Goal: Check status: Check status

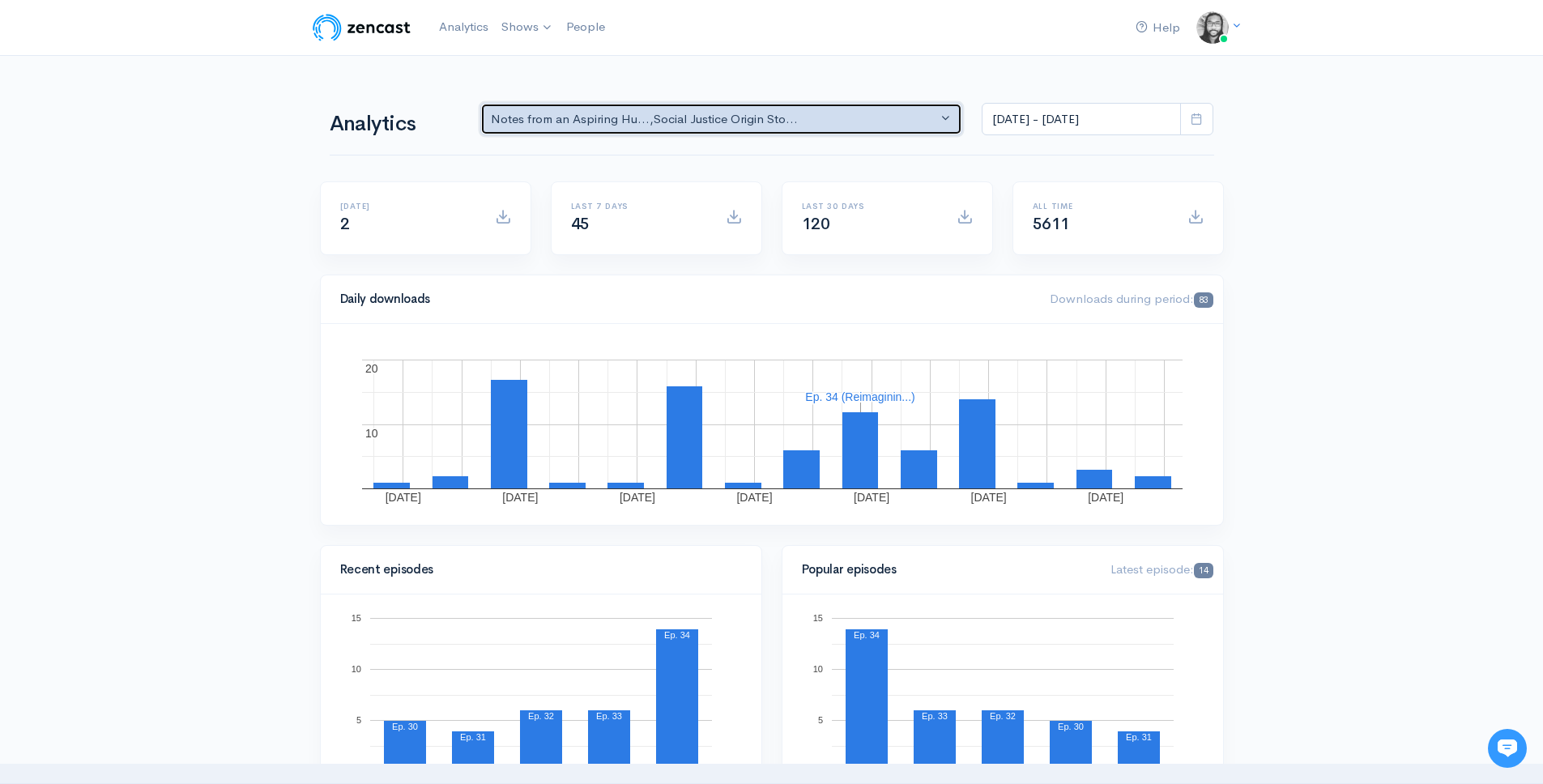
click at [805, 110] on div "Notes from an Aspiring Hu... , Social Justice Origin Sto..." at bounding box center [714, 119] width 447 height 19
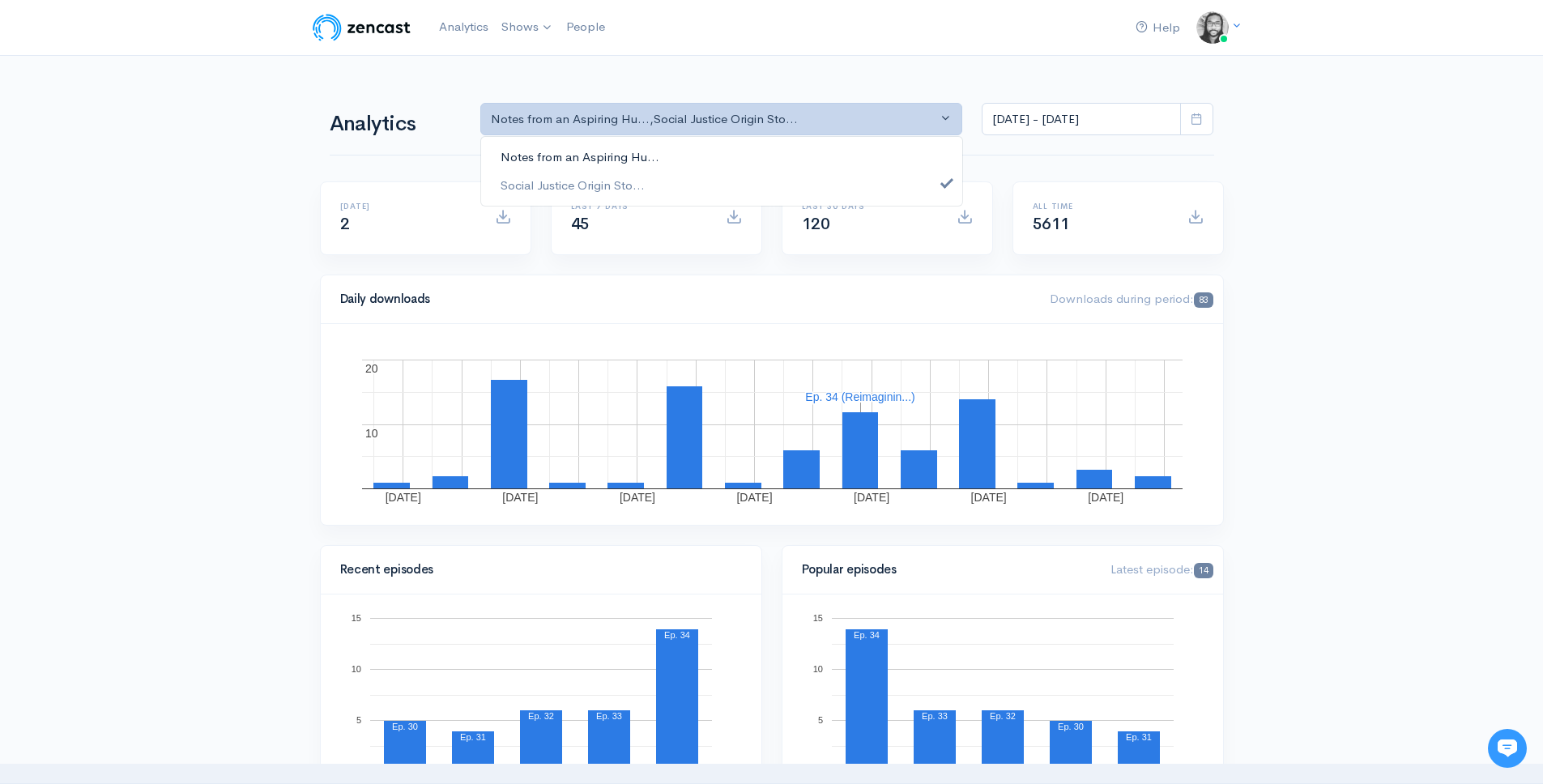
click at [778, 160] on link "Notes from an Aspiring Hu..." at bounding box center [721, 157] width 481 height 28
click at [724, 41] on div "Help Notifications View all Your profile Team settings Default team Current Log…" at bounding box center [772, 27] width 924 height 36
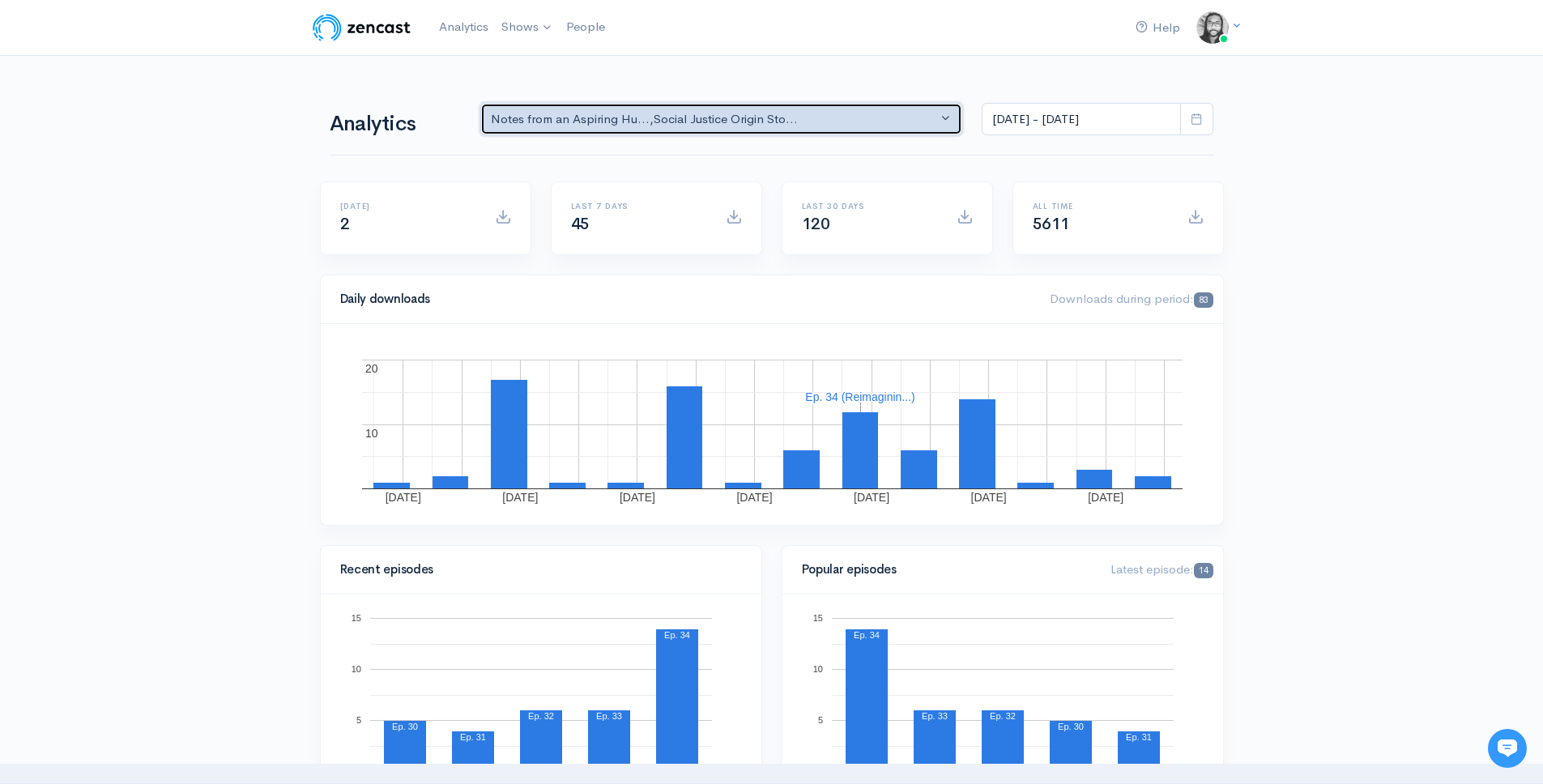
click at [696, 113] on div "Notes from an Aspiring Hu... , Social Justice Origin Sto..." at bounding box center [714, 119] width 447 height 19
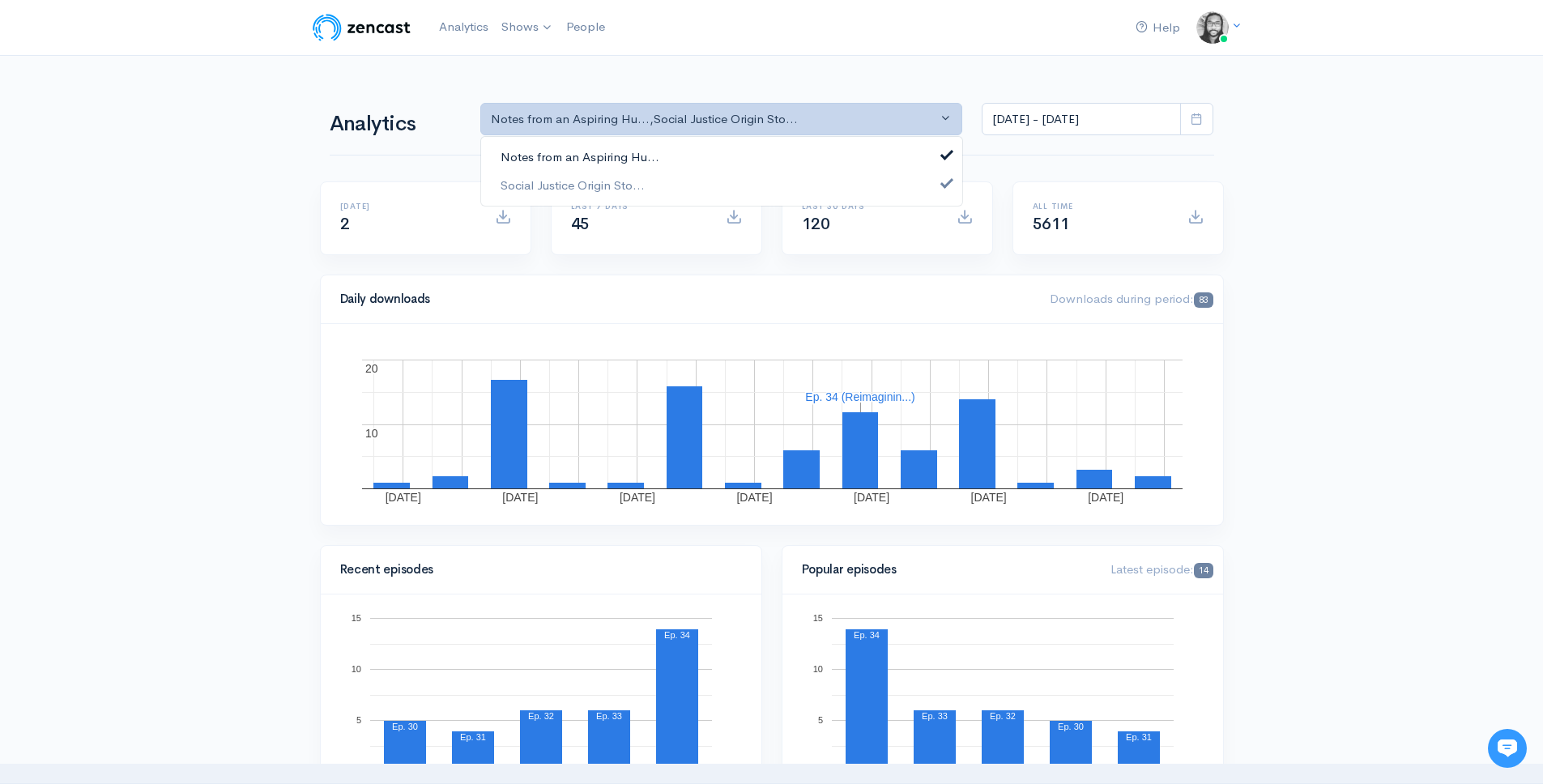
click at [699, 155] on link "Notes from an Aspiring Hu..." at bounding box center [721, 157] width 481 height 28
select select "14701"
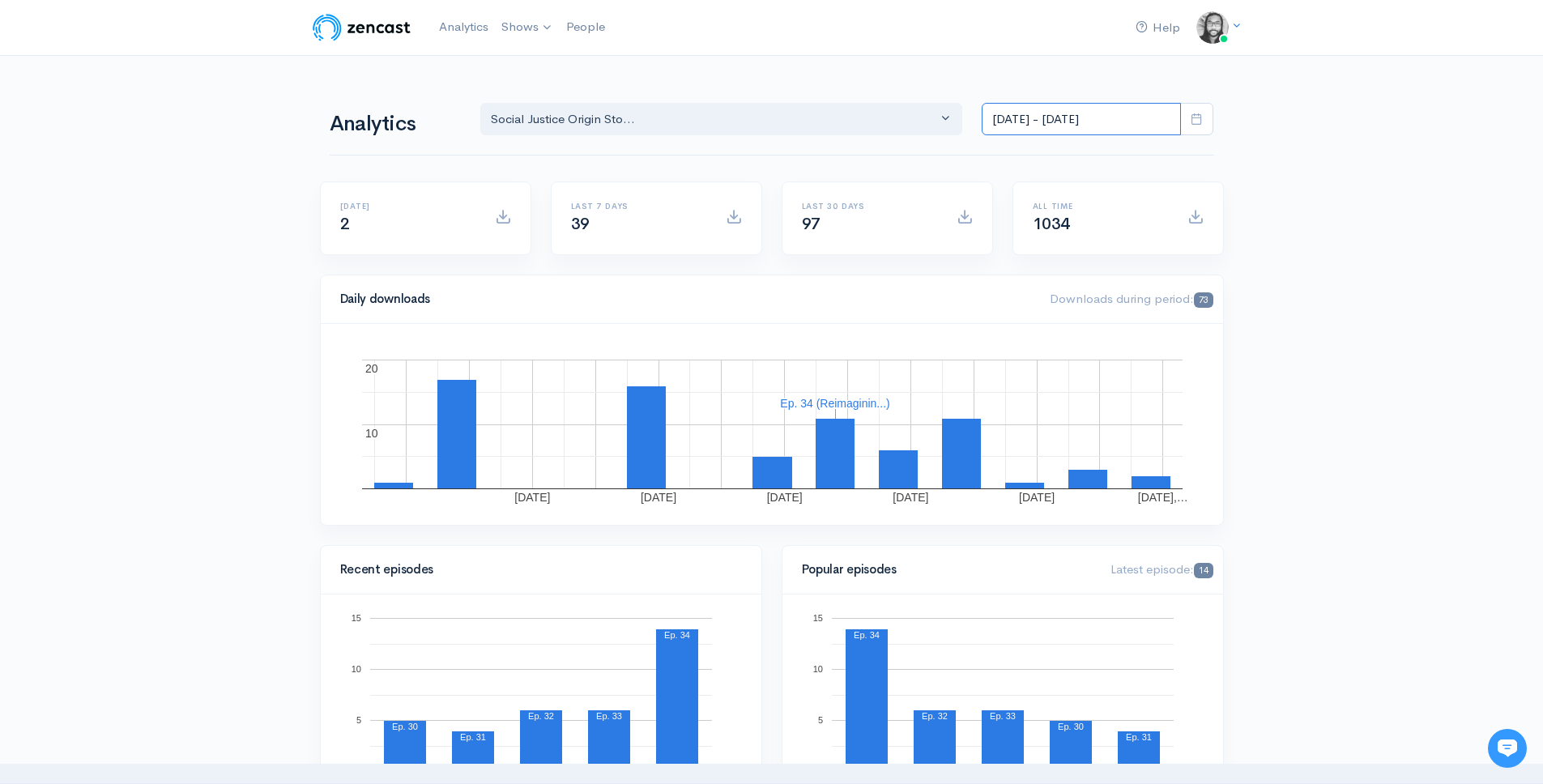
click at [1052, 131] on input "[DATE] - [DATE]" at bounding box center [1081, 119] width 199 height 33
click at [1051, 160] on li "[DATE]" at bounding box center [1039, 154] width 113 height 25
type input "[DATE] - [DATE]"
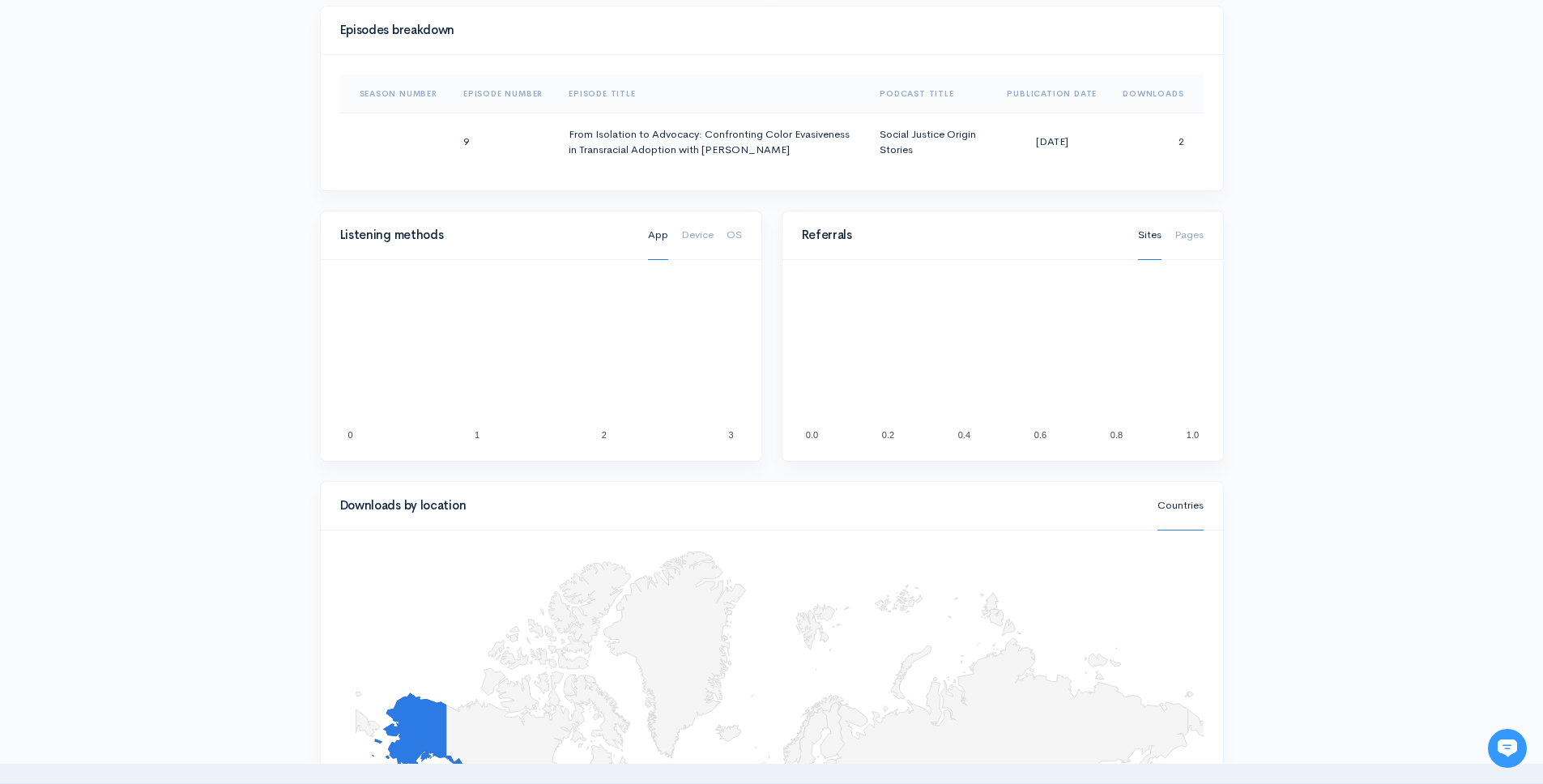
scroll to position [800, 0]
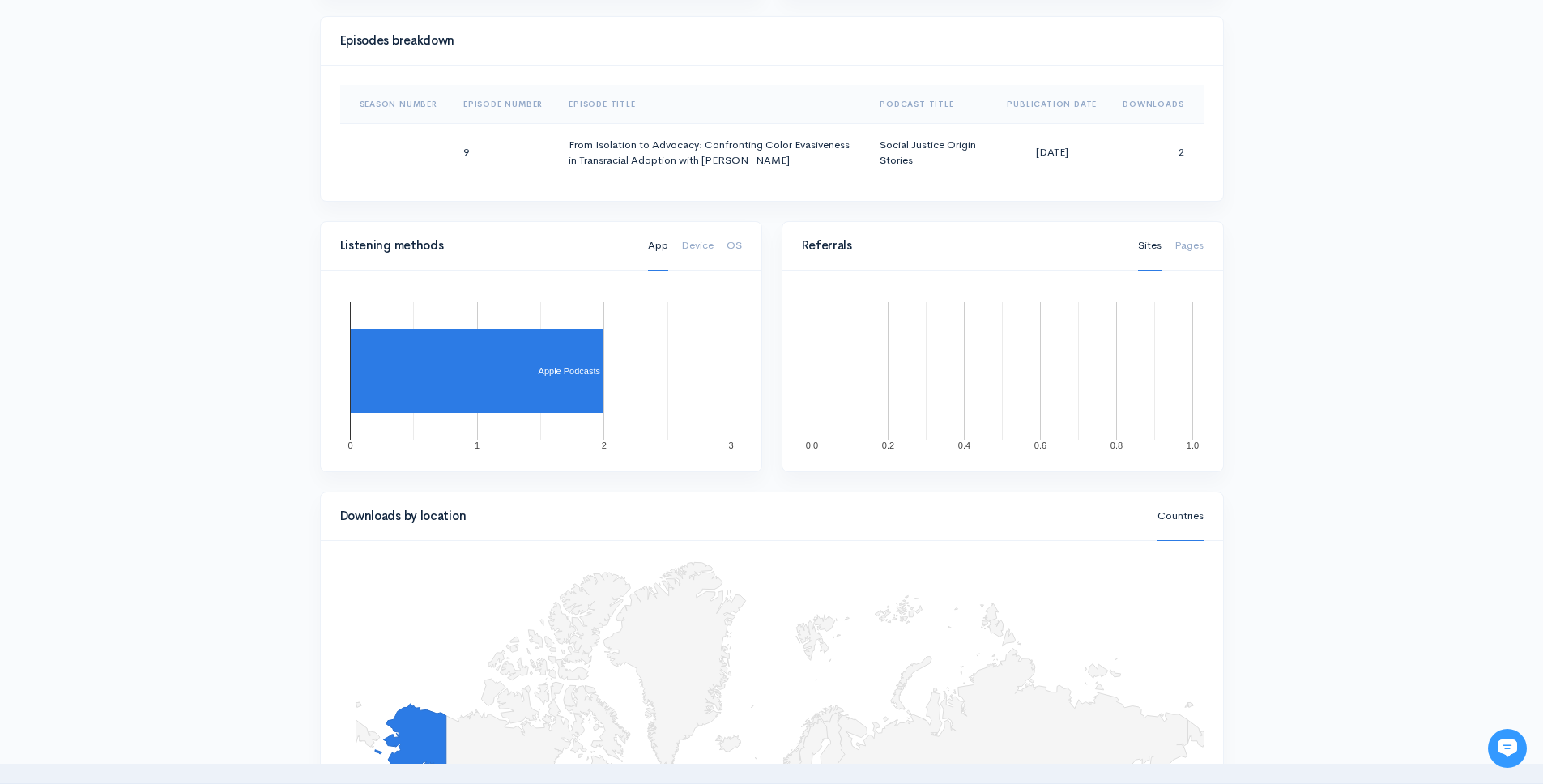
click at [1272, 183] on div "Help Notifications View all Your profile Team settings Default team Current Log…" at bounding box center [772, 193] width 1543 height 1986
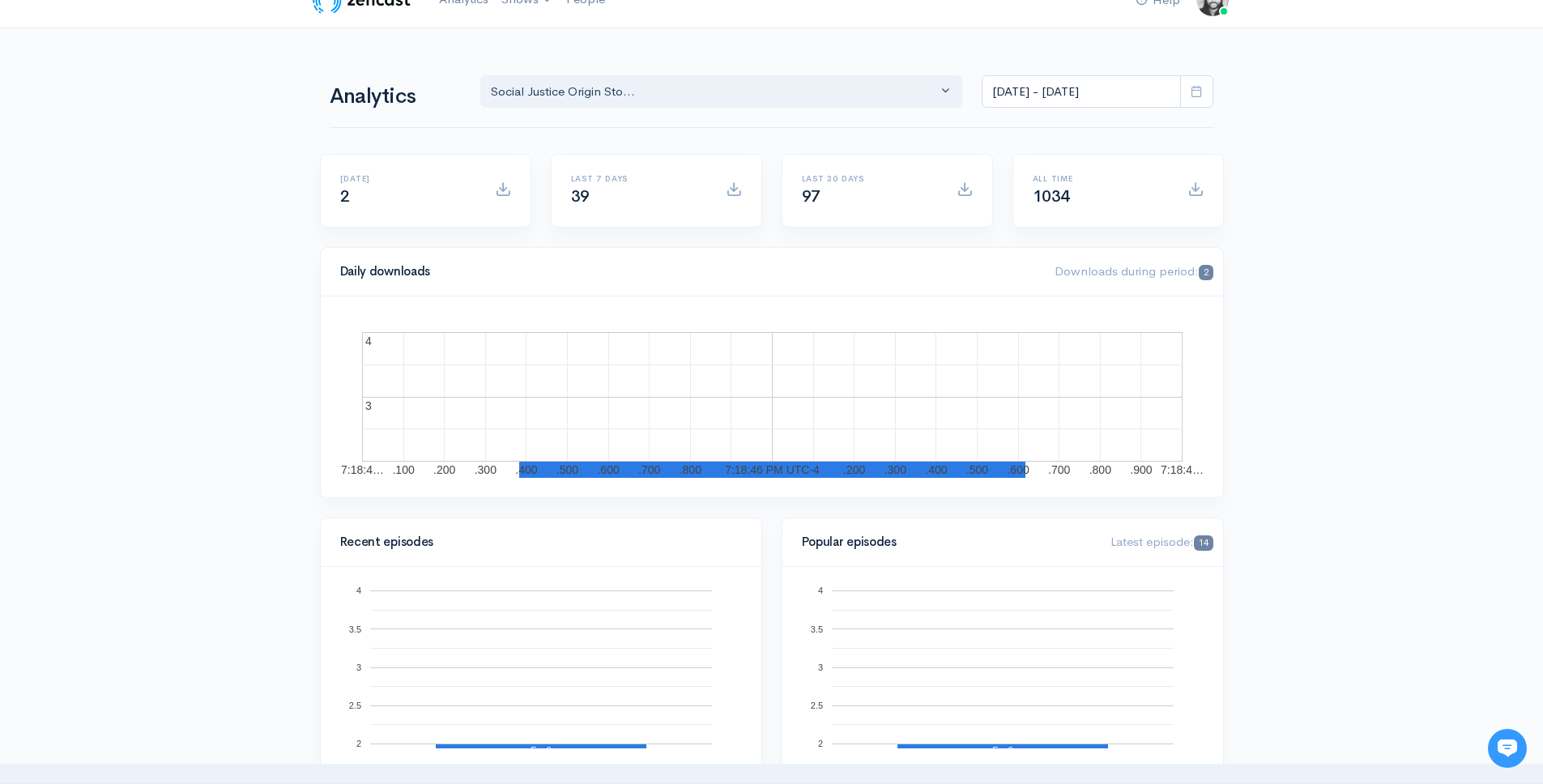
scroll to position [0, 0]
